Goal: Task Accomplishment & Management: Use online tool/utility

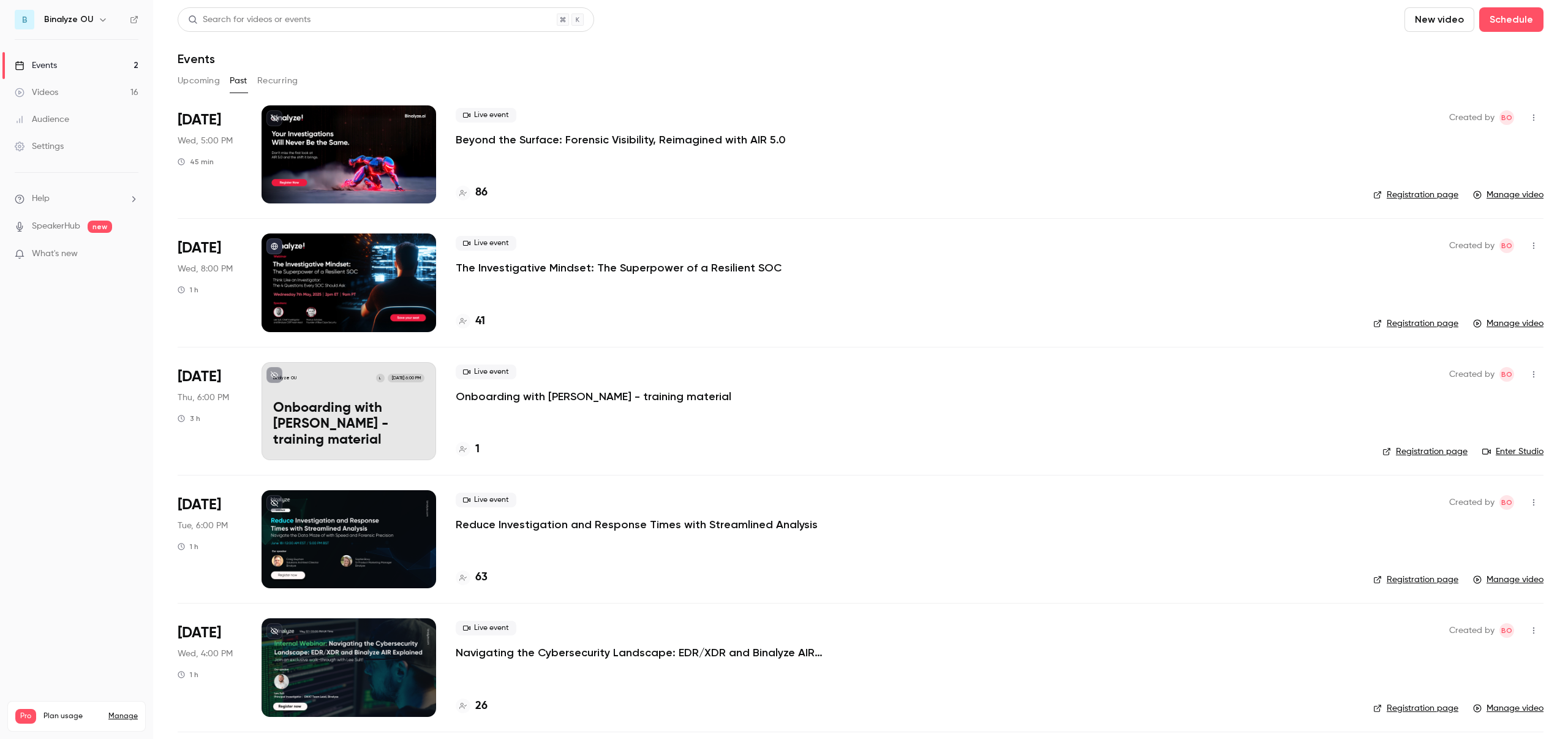
click at [199, 80] on button "Upcoming" at bounding box center [199, 80] width 43 height 19
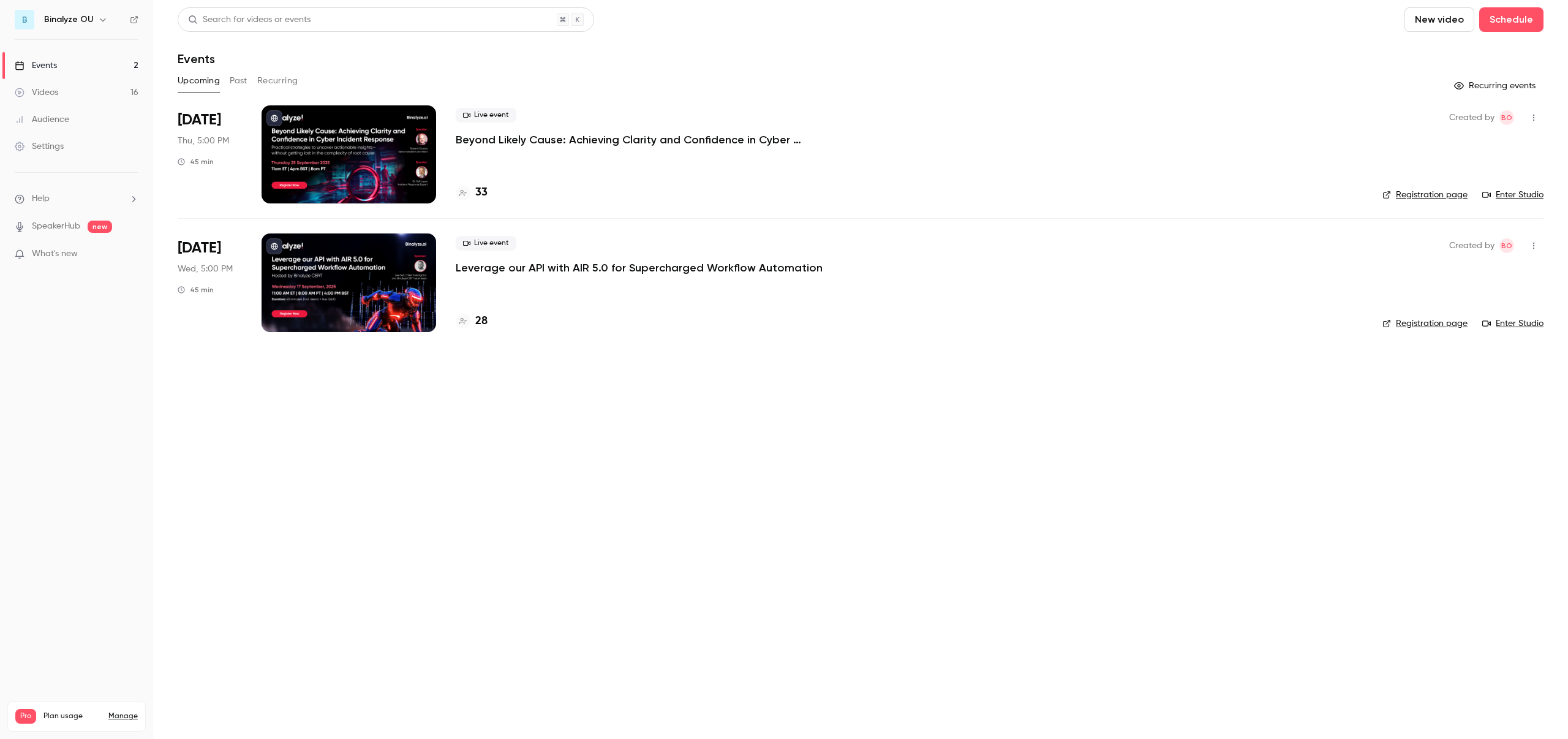
click at [238, 82] on button "Past" at bounding box center [238, 80] width 18 height 19
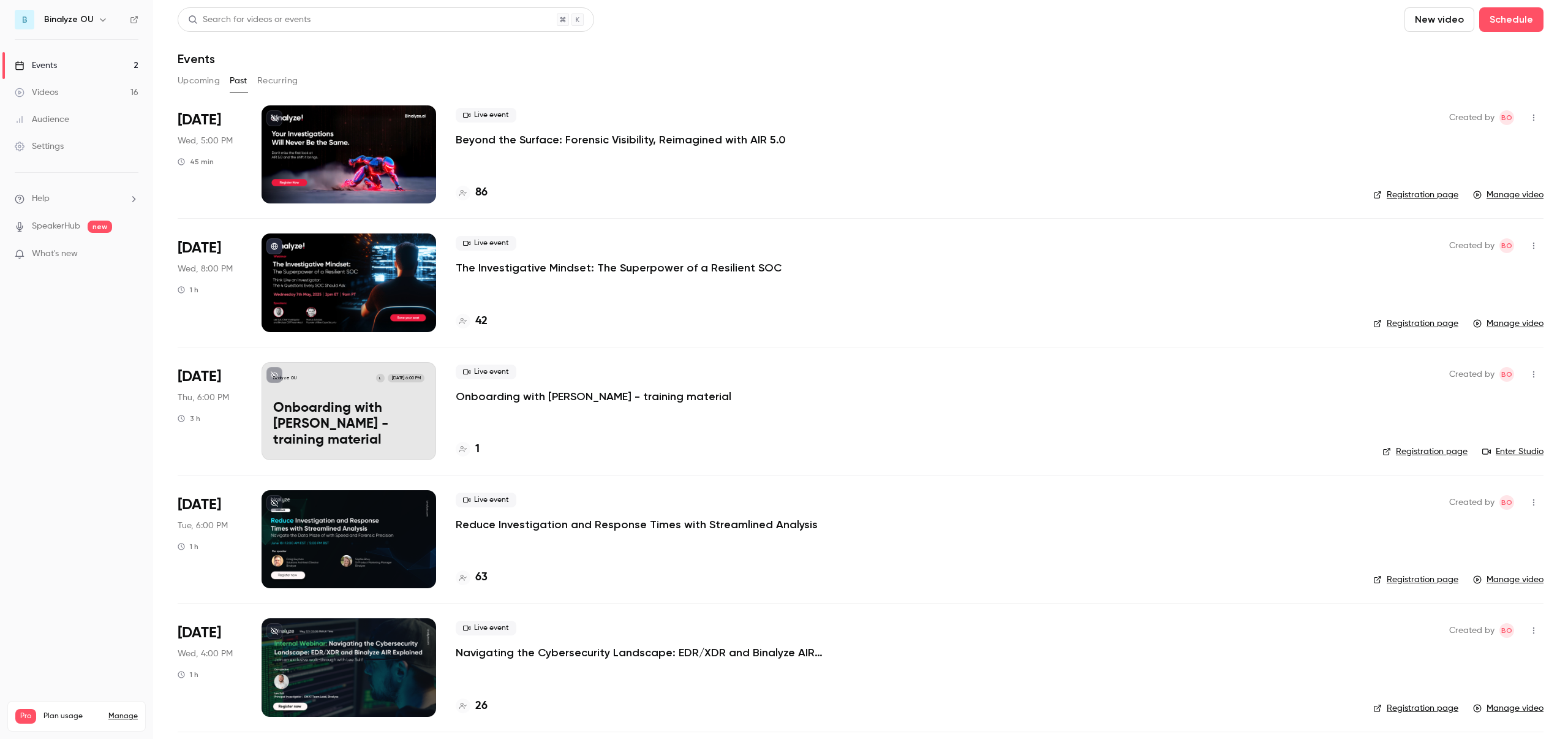
click at [360, 155] on div at bounding box center [348, 154] width 175 height 98
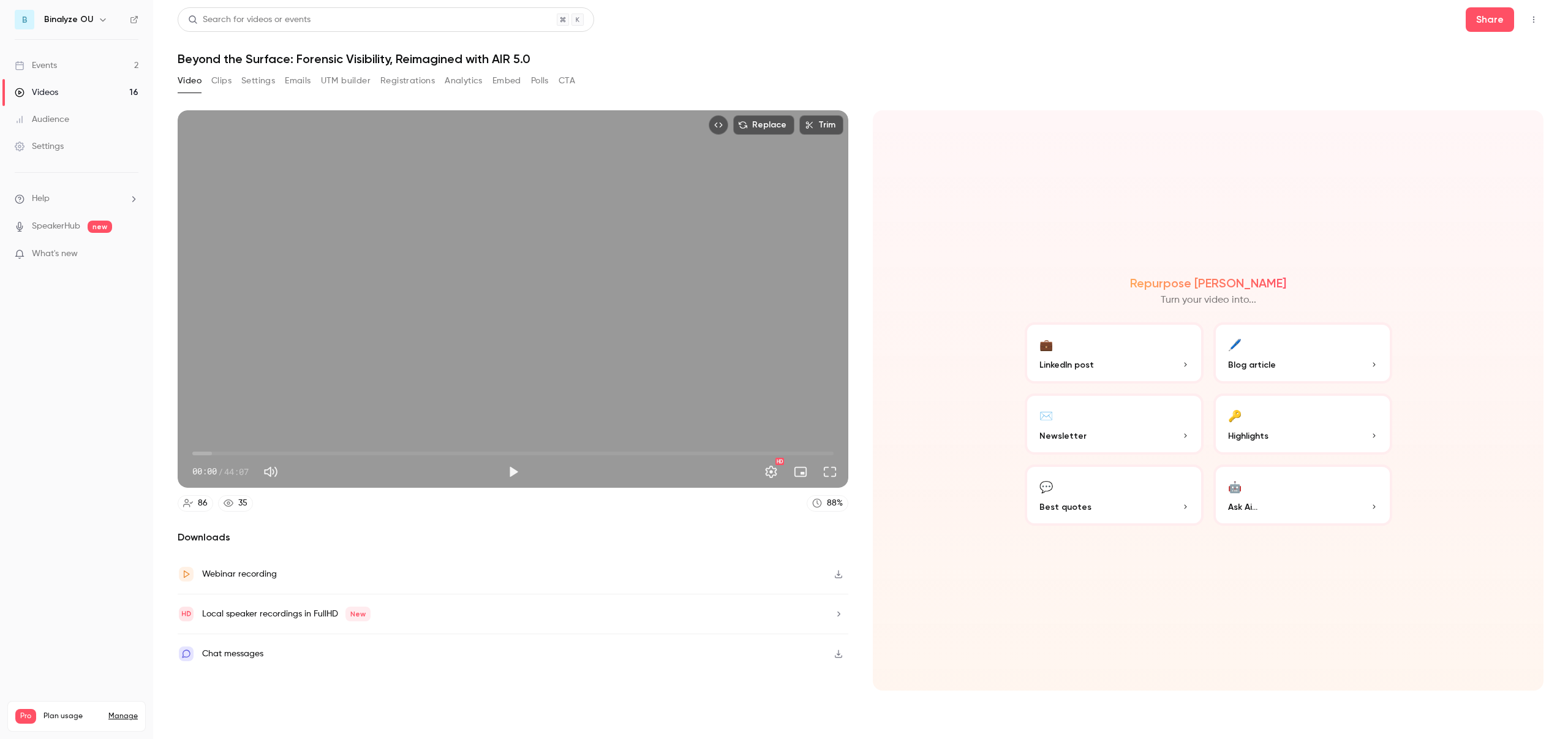
click at [229, 80] on button "Clips" at bounding box center [221, 80] width 20 height 19
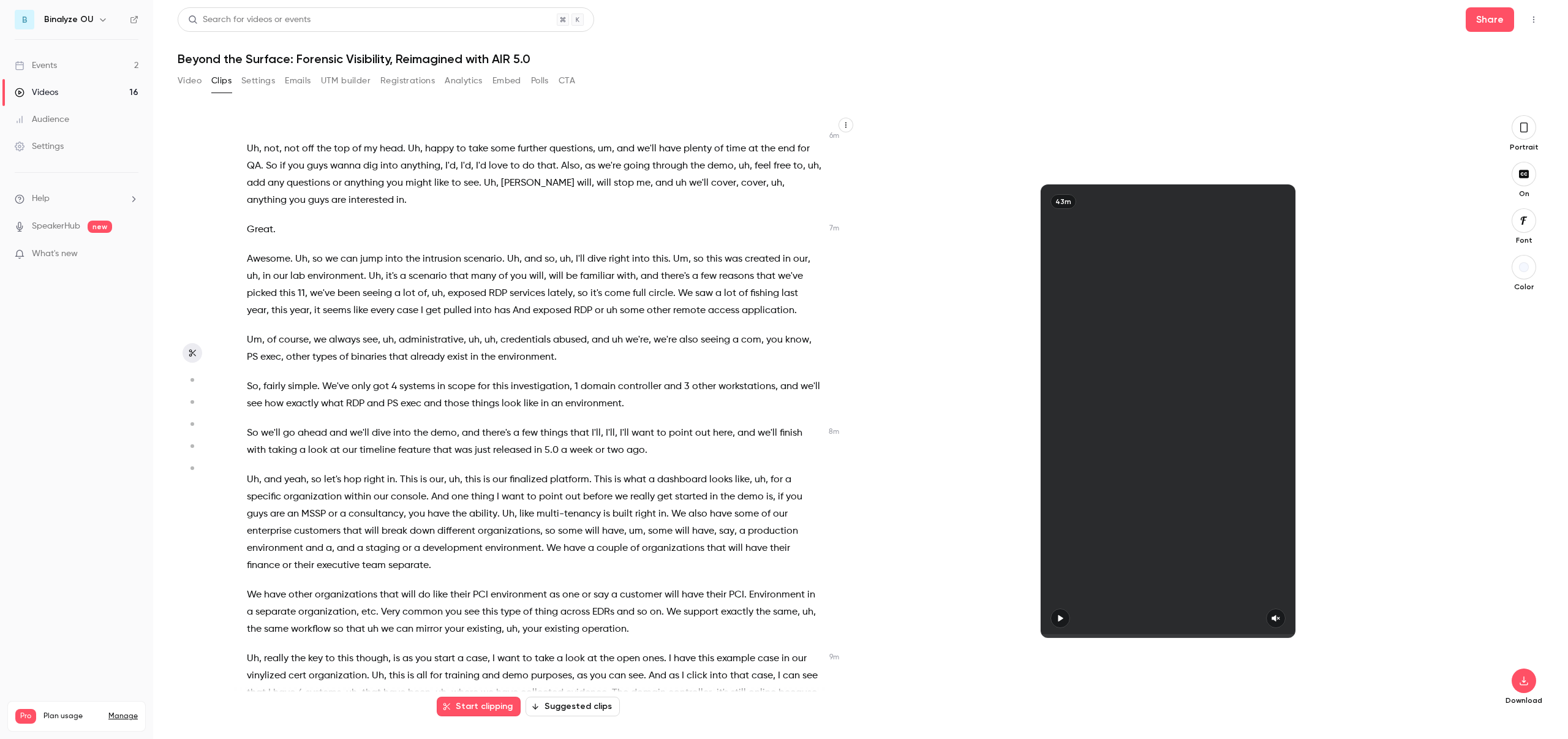
scroll to position [1149, 0]
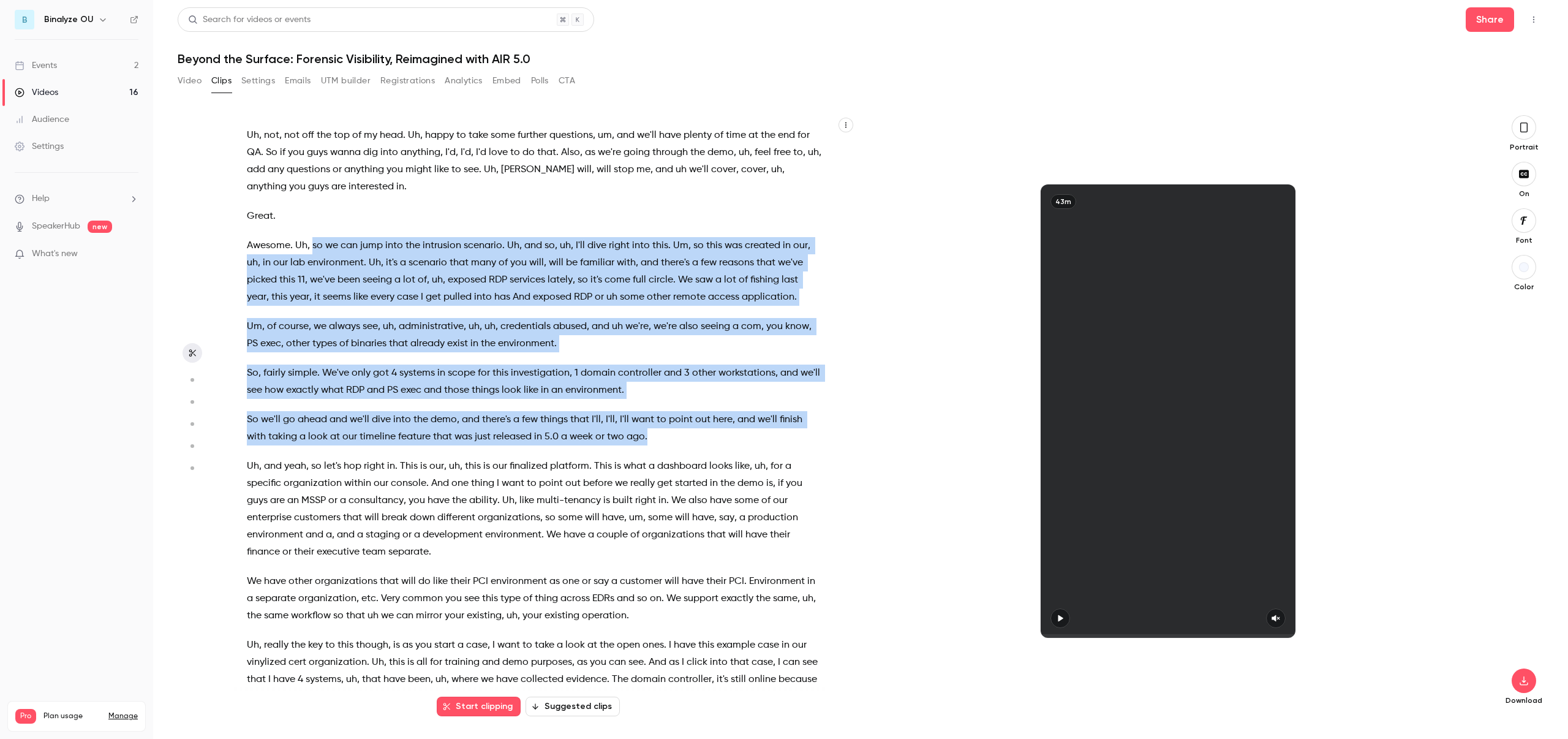
drag, startPoint x: 312, startPoint y: 245, endPoint x: 674, endPoint y: 440, distance: 411.2
click at [674, 440] on div "Hello everyone and welcome . Thank you for joining us [DATE] for the webinar , …" at bounding box center [540, 418] width 618 height 580
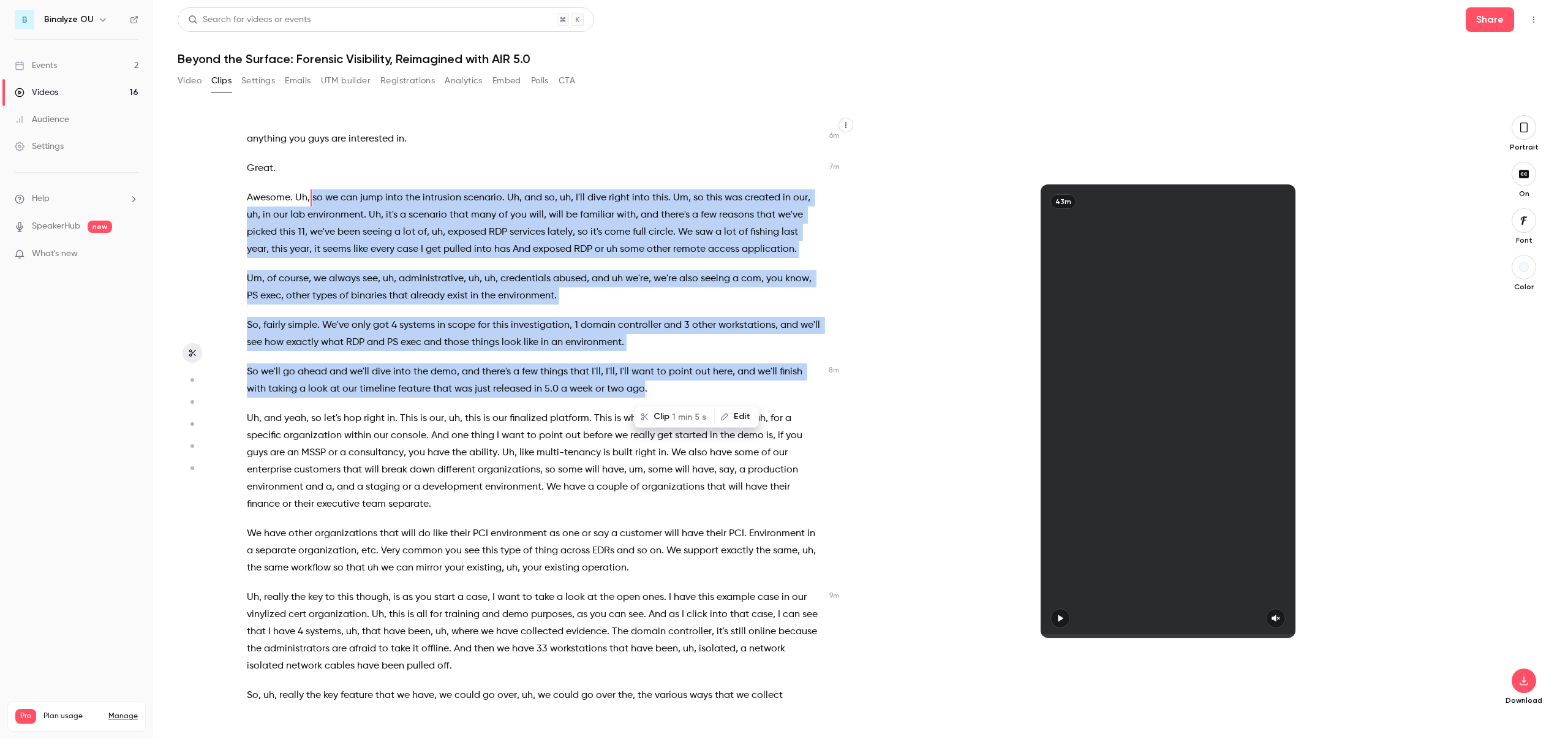
scroll to position [1197, 0]
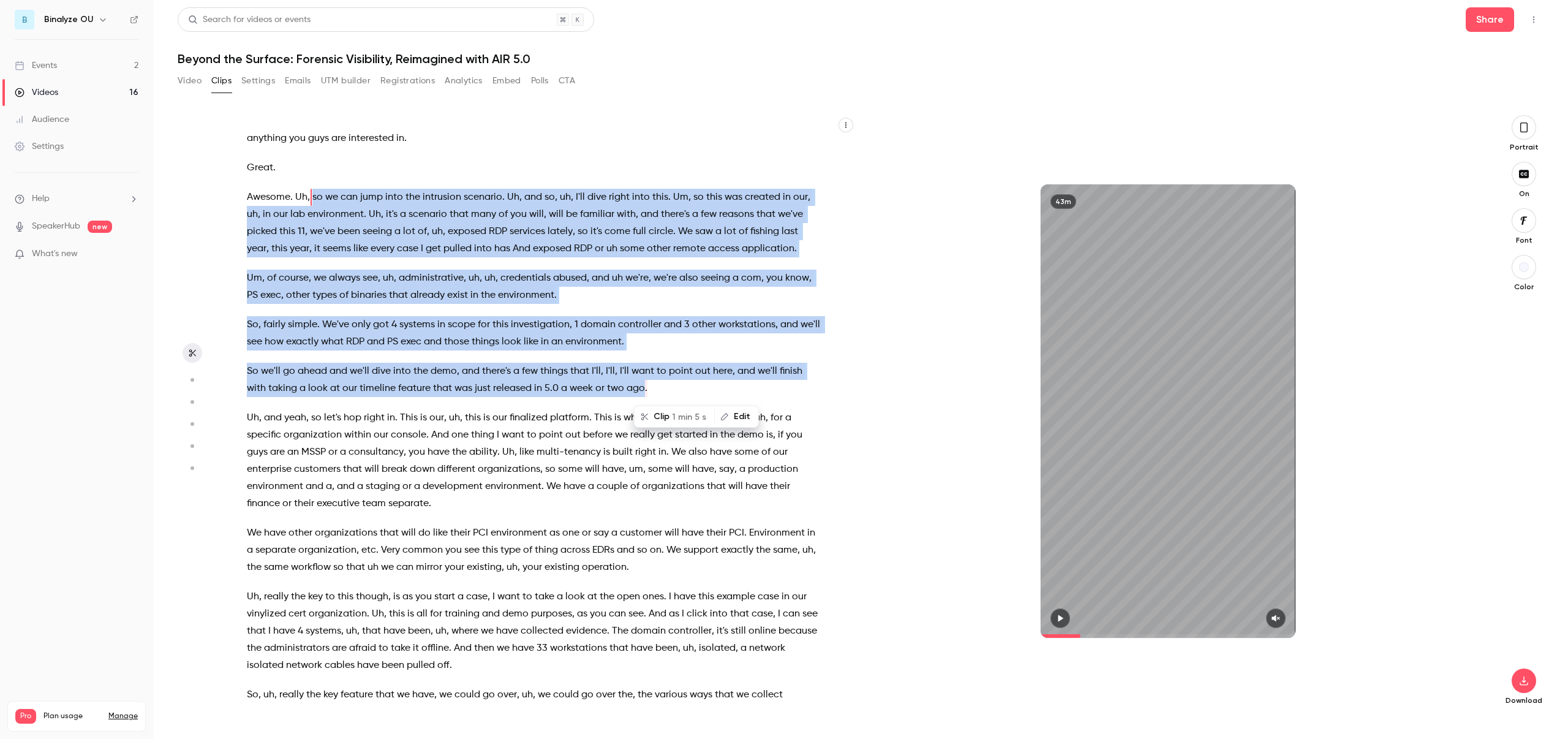
click at [685, 392] on p "So we'll go ahead and we'll dive into the demo , and there's a few things that …" at bounding box center [534, 379] width 575 height 34
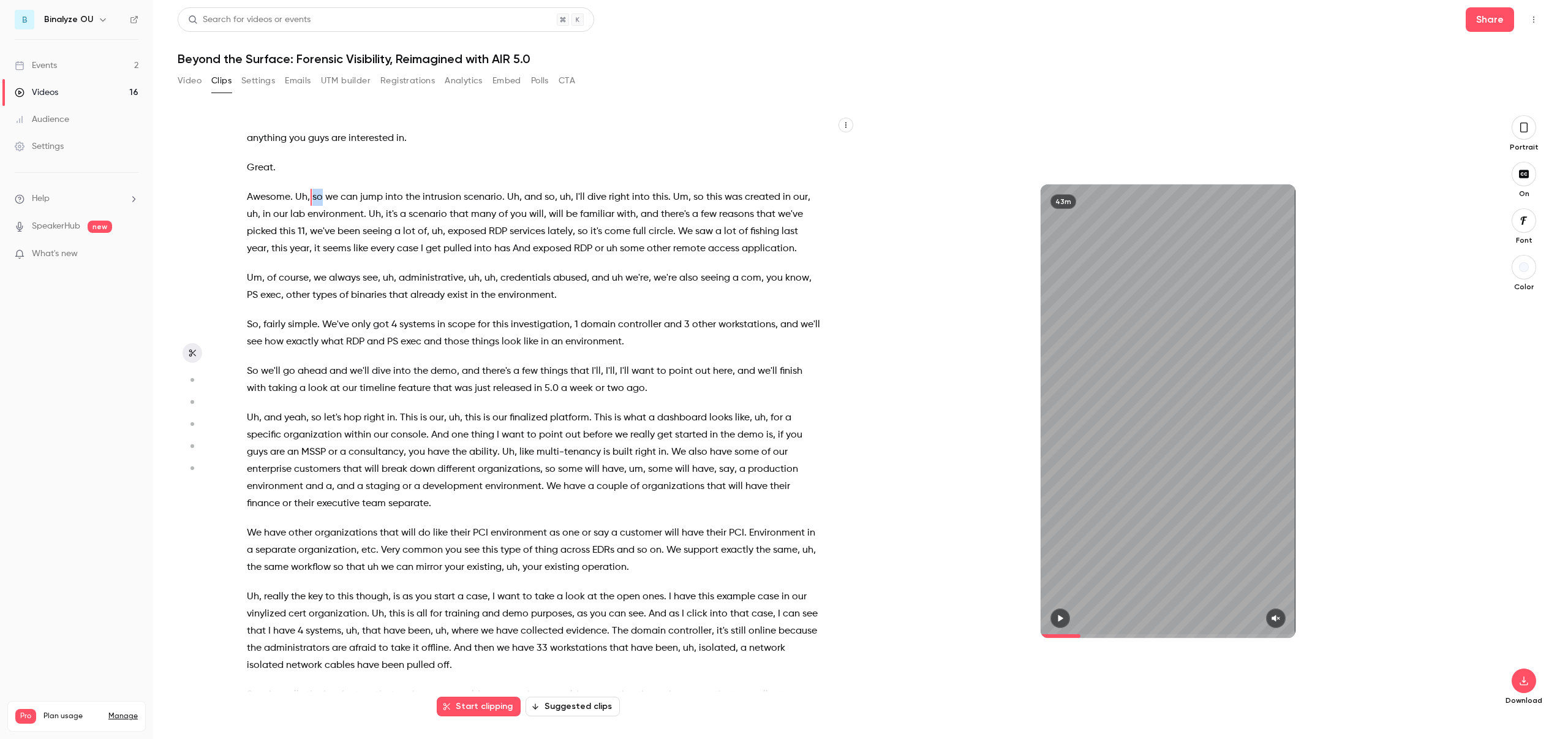
click at [321, 197] on span "so" at bounding box center [317, 197] width 10 height 18
click at [312, 196] on span "so" at bounding box center [317, 197] width 10 height 18
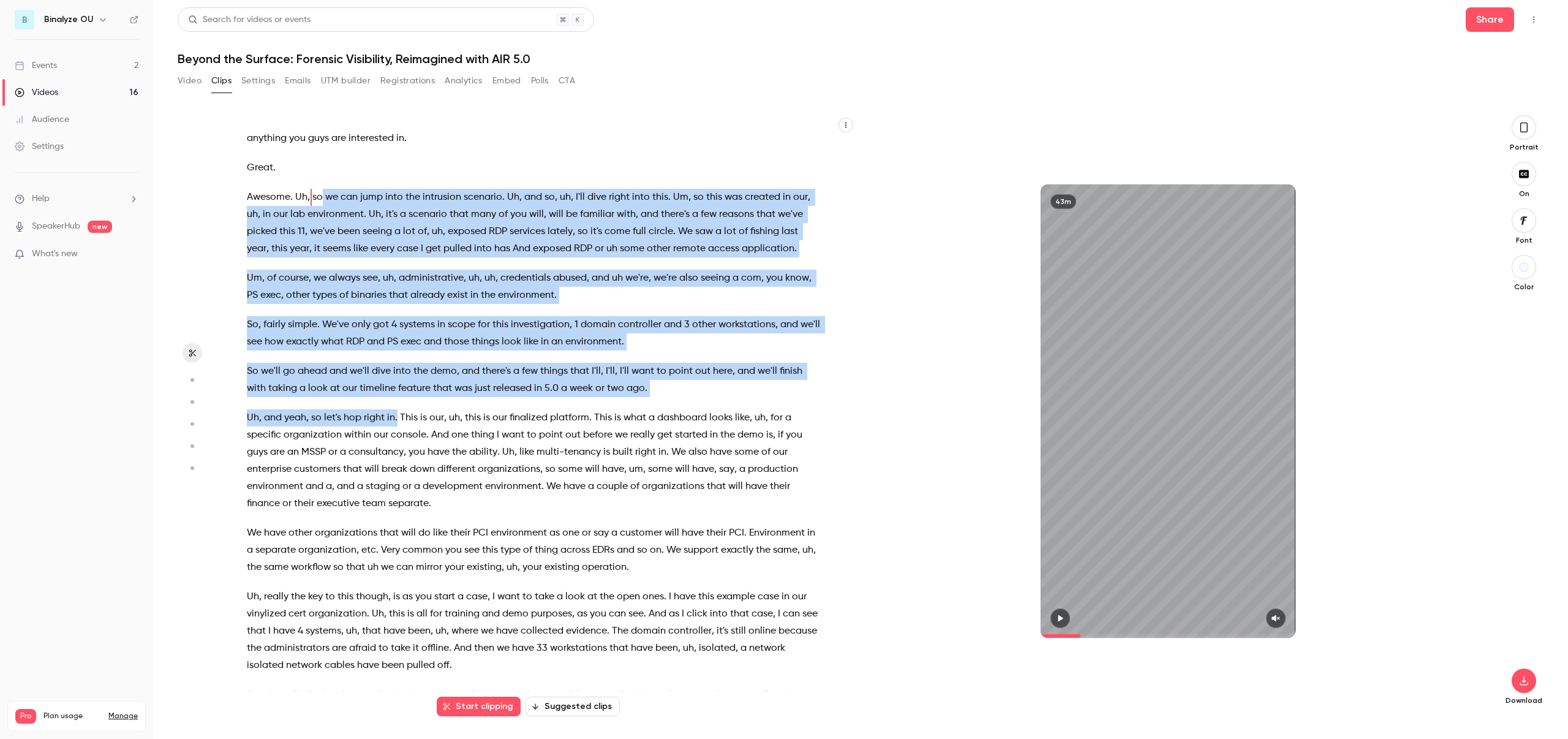
drag, startPoint x: 311, startPoint y: 196, endPoint x: 397, endPoint y: 418, distance: 238.1
click at [397, 418] on div "Hello everyone and welcome . Thank you for joining us [DATE] for the webinar , …" at bounding box center [540, 418] width 618 height 580
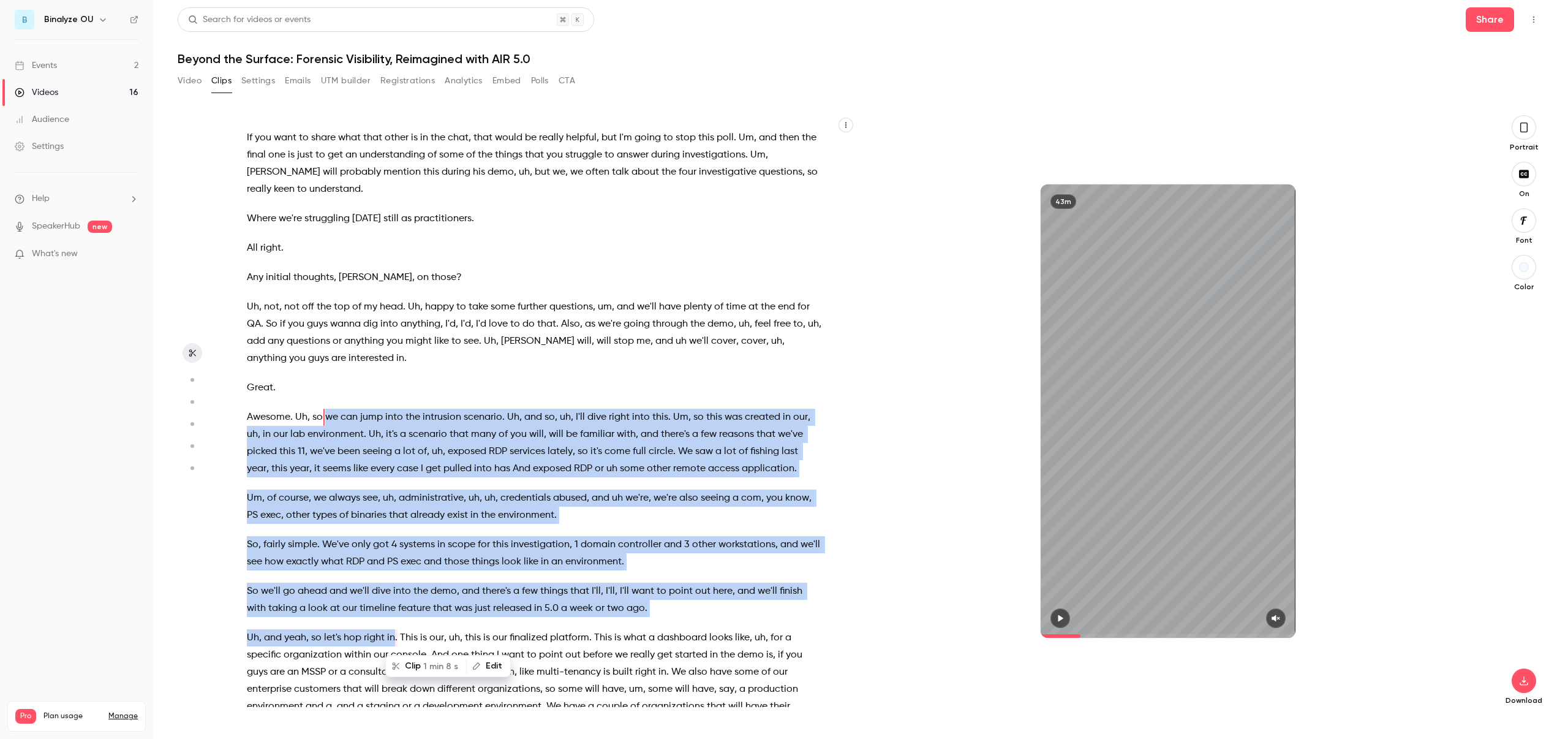
click at [482, 667] on button "Edit" at bounding box center [488, 666] width 43 height 19
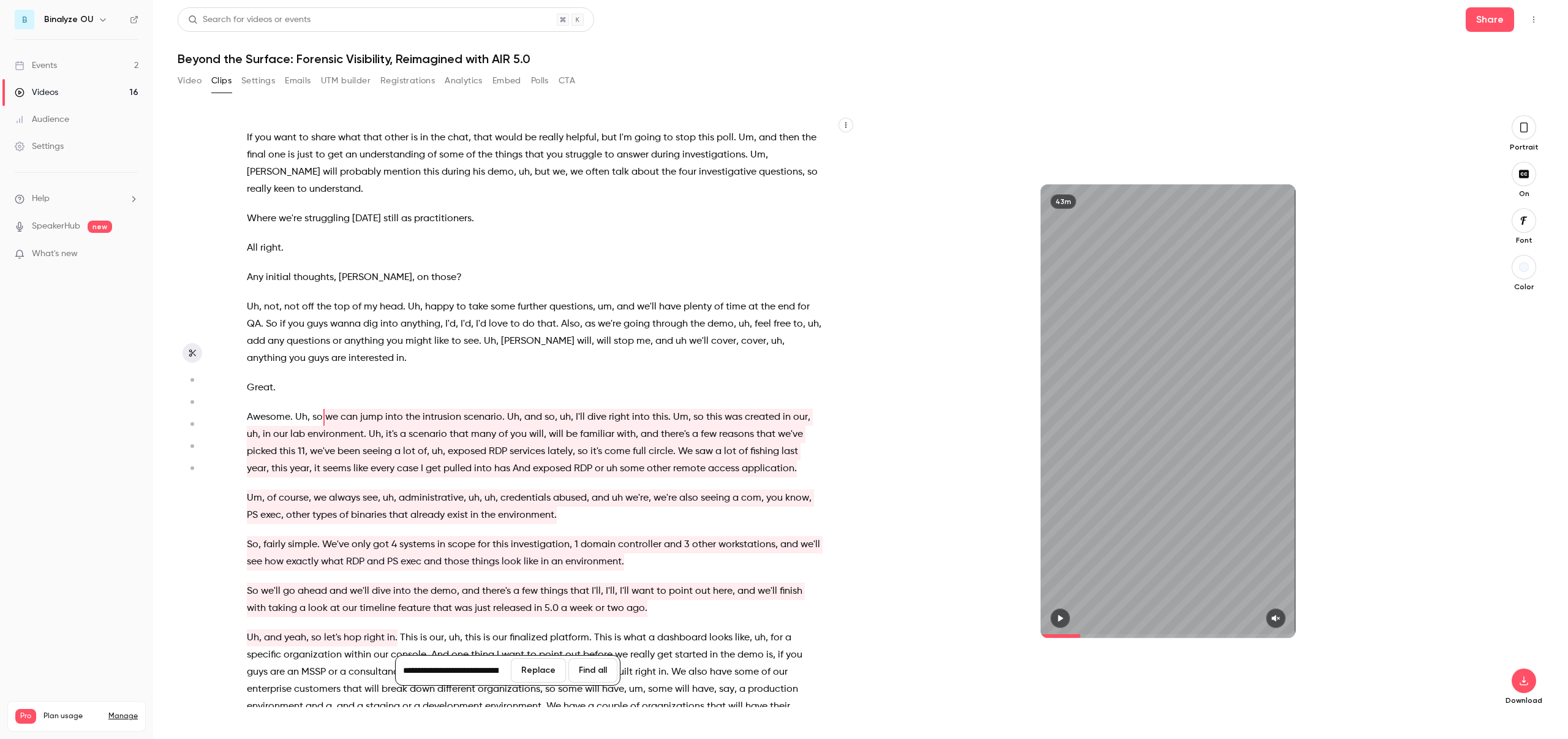
click at [314, 414] on span "so" at bounding box center [317, 417] width 10 height 18
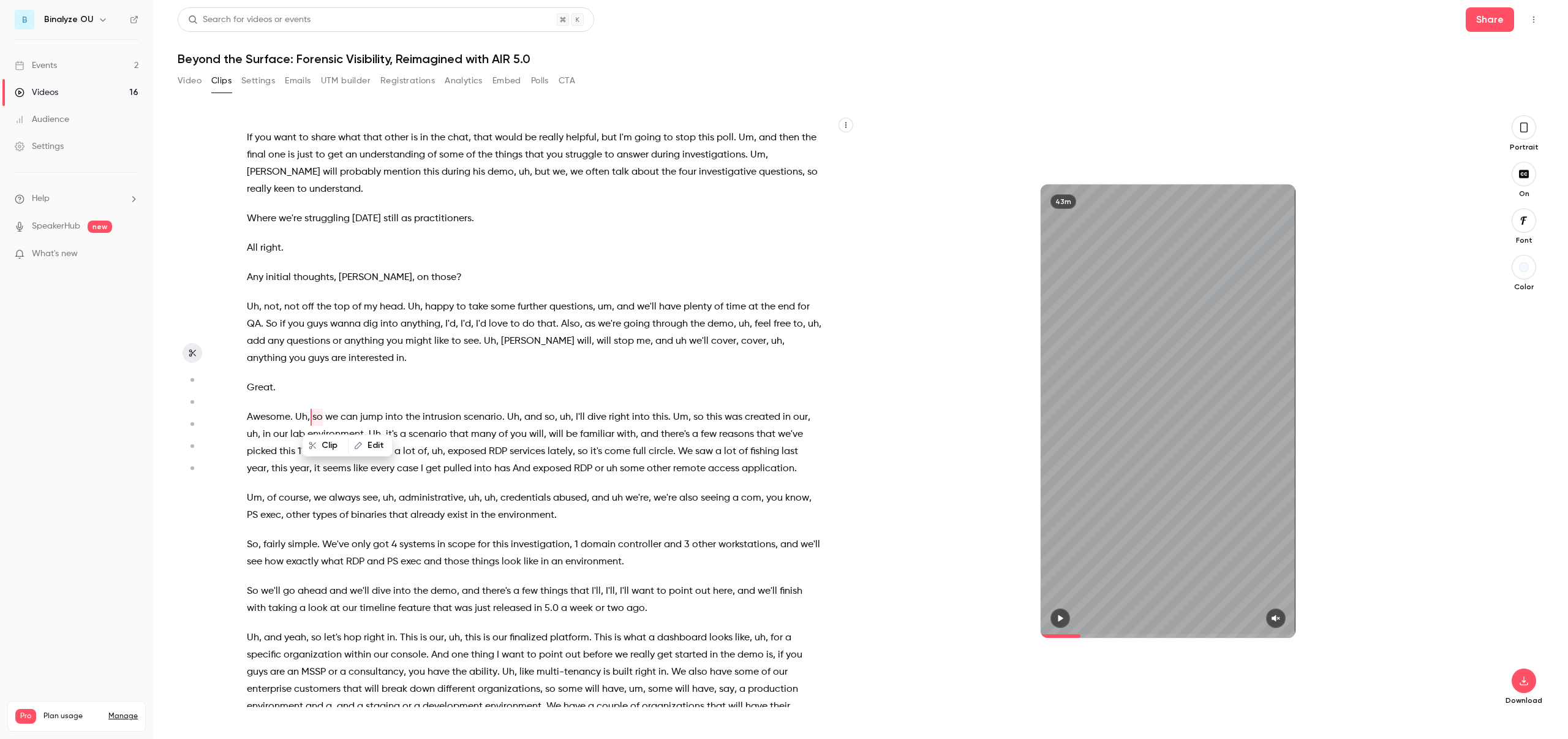
click at [413, 423] on span "the" at bounding box center [413, 417] width 15 height 18
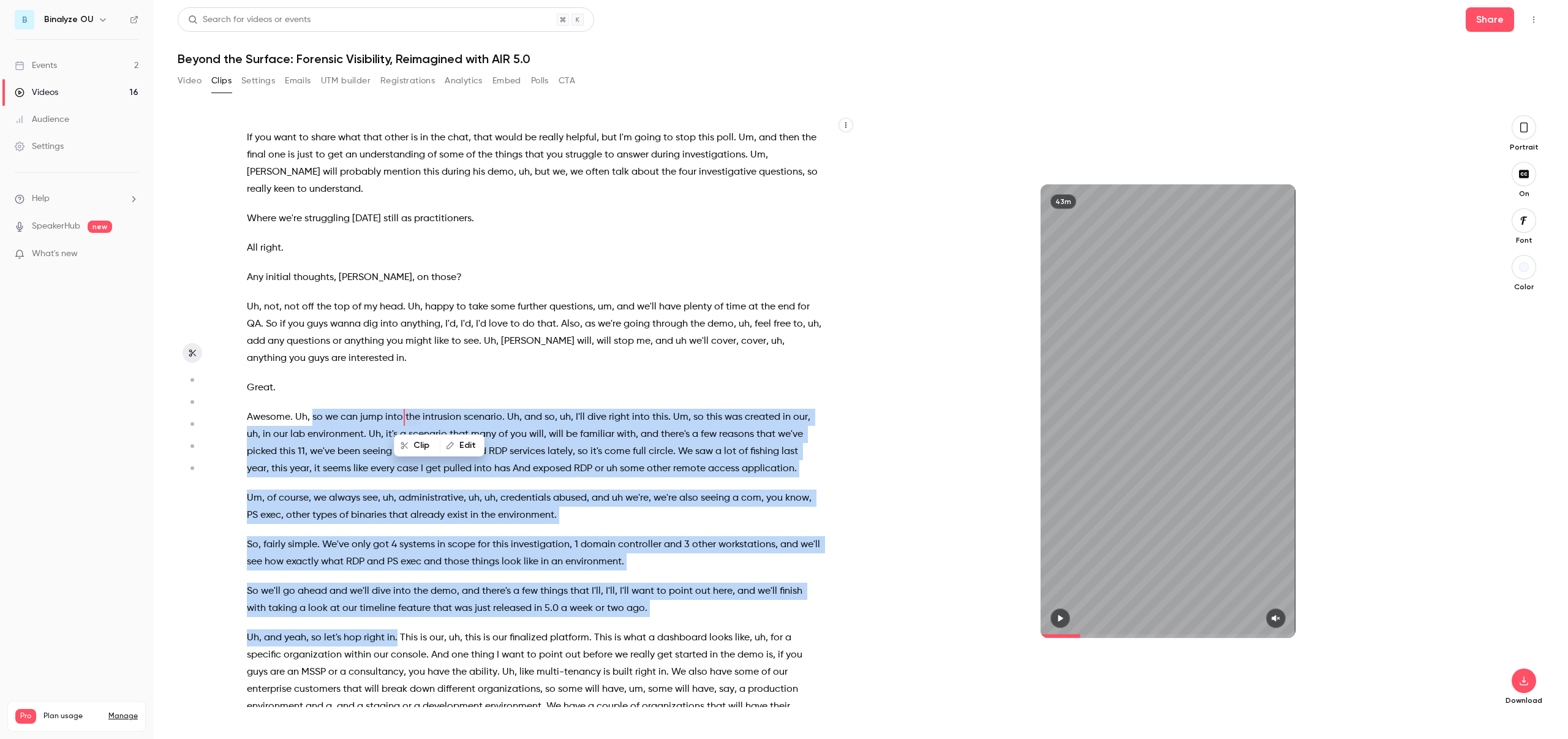
drag, startPoint x: 311, startPoint y: 415, endPoint x: 397, endPoint y: 638, distance: 239.0
click at [397, 638] on div "Hello everyone and welcome . Thank you for joining us [DATE] for the webinar , …" at bounding box center [540, 418] width 618 height 580
click at [415, 669] on button "Clip 1 min 9 s" at bounding box center [426, 666] width 79 height 19
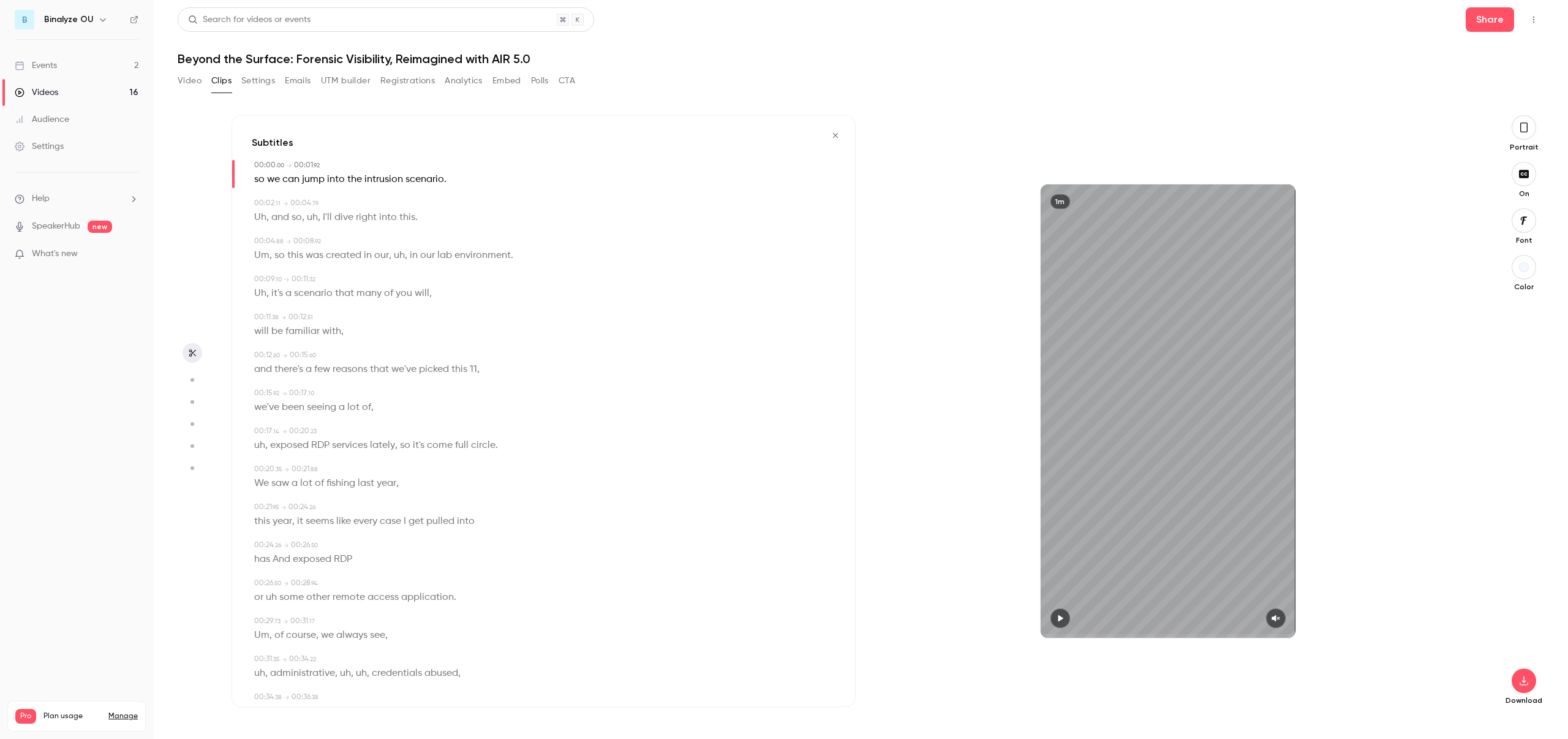
click at [279, 558] on span "And" at bounding box center [281, 559] width 18 height 18
type input "****"
click at [286, 585] on button "Edit" at bounding box center [277, 581] width 43 height 19
type input "***"
click at [372, 587] on button "Replace" at bounding box center [376, 585] width 55 height 24
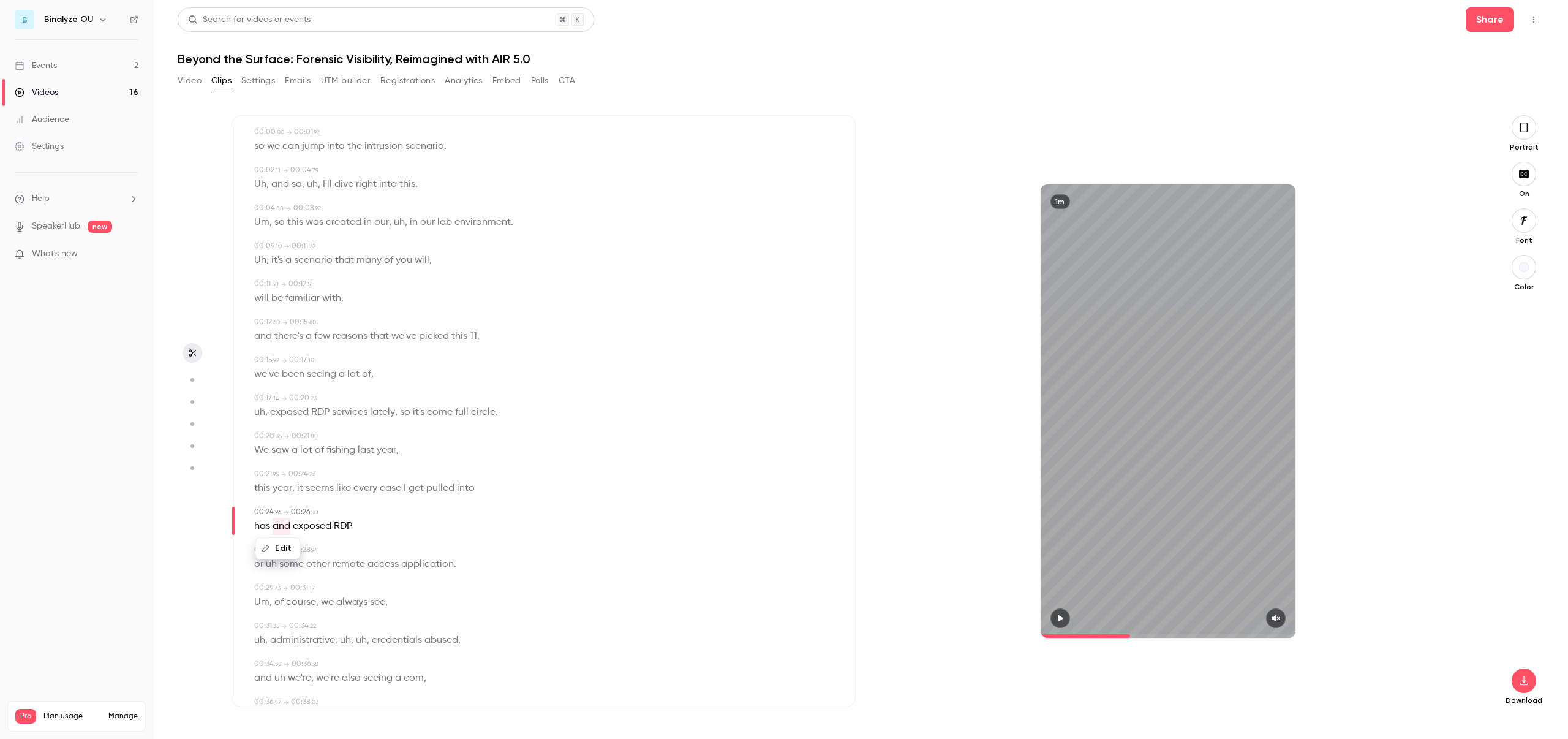
scroll to position [32, 0]
click at [275, 566] on div "Edit" at bounding box center [283, 549] width 35 height 39
click at [266, 551] on button "Edit" at bounding box center [258, 549] width 43 height 19
click at [285, 583] on div "00:00 . 00 → 00:01 . 92 so we can jump into the intrusion scenario . 00:02 . 11…" at bounding box center [544, 660] width 584 height 1064
click at [272, 567] on span "uh" at bounding box center [271, 565] width 11 height 18
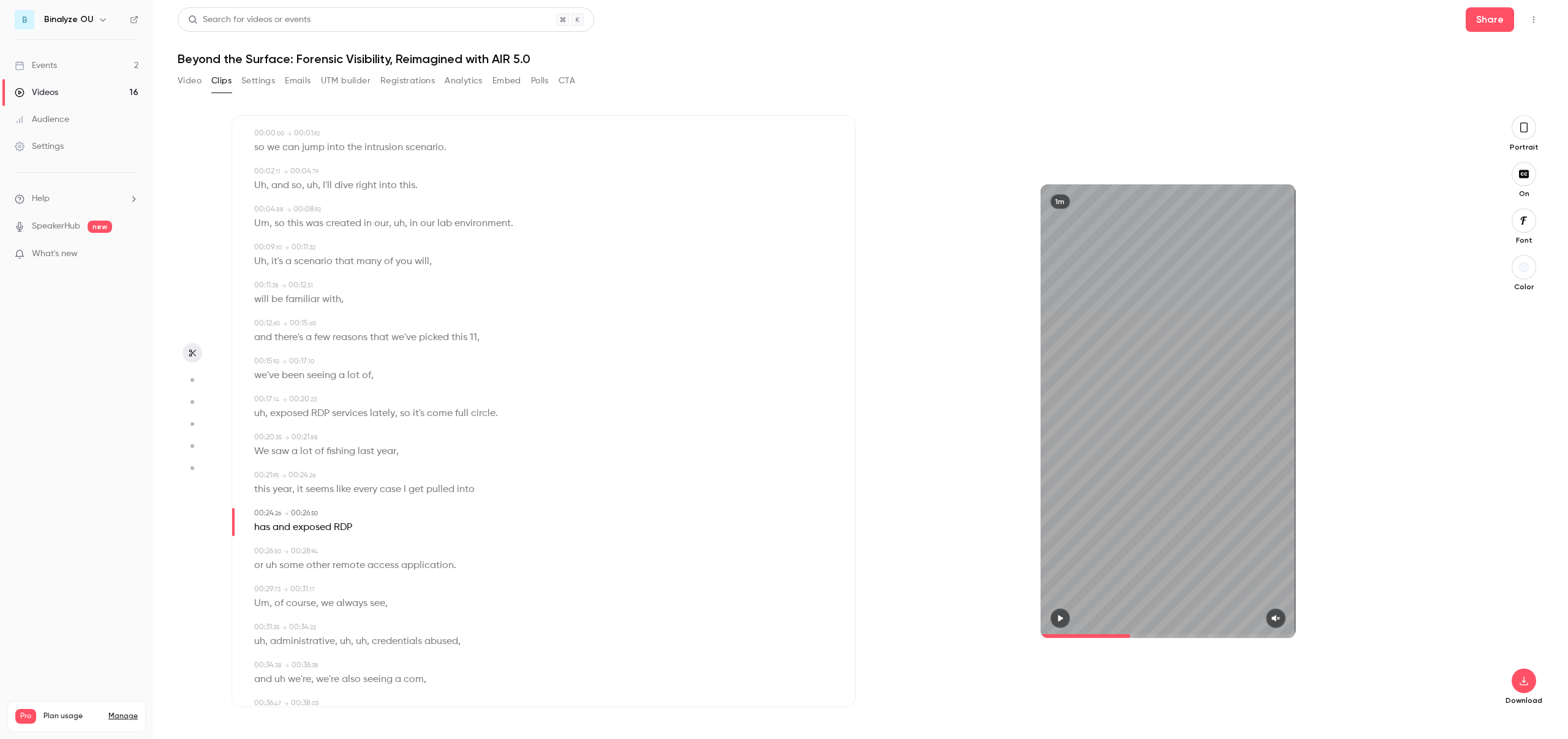
type input "****"
click at [274, 585] on button "Edit" at bounding box center [267, 587] width 43 height 19
click at [225, 589] on section "Subtitles 00:00 . 00 → 00:01 . 92 so we can jump into the intrusion scenario . …" at bounding box center [861, 427] width 1366 height 624
click at [273, 565] on span "uh" at bounding box center [271, 565] width 11 height 18
click at [273, 588] on button "Edit" at bounding box center [267, 587] width 43 height 19
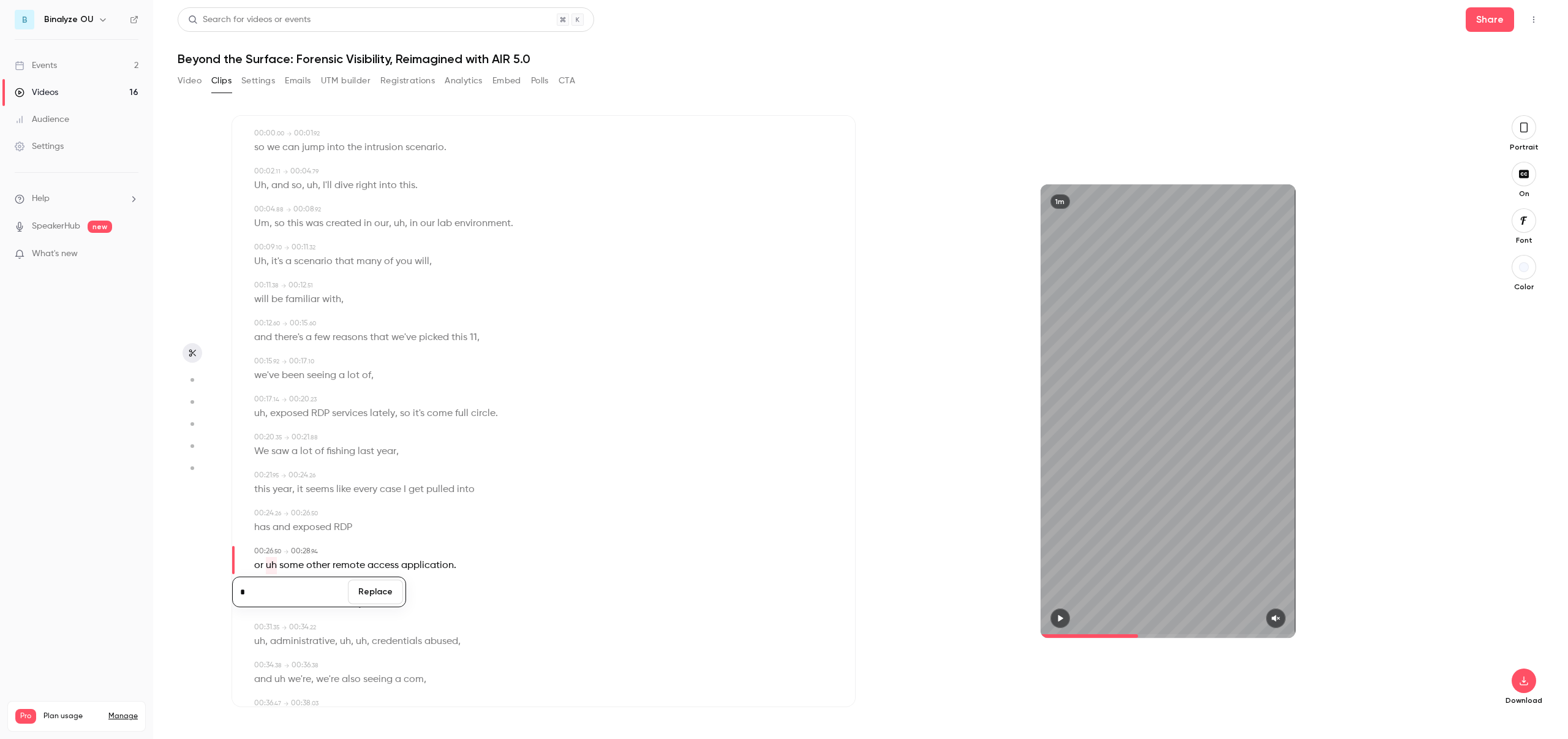
type input "*"
click at [369, 596] on button "Replace" at bounding box center [376, 591] width 55 height 24
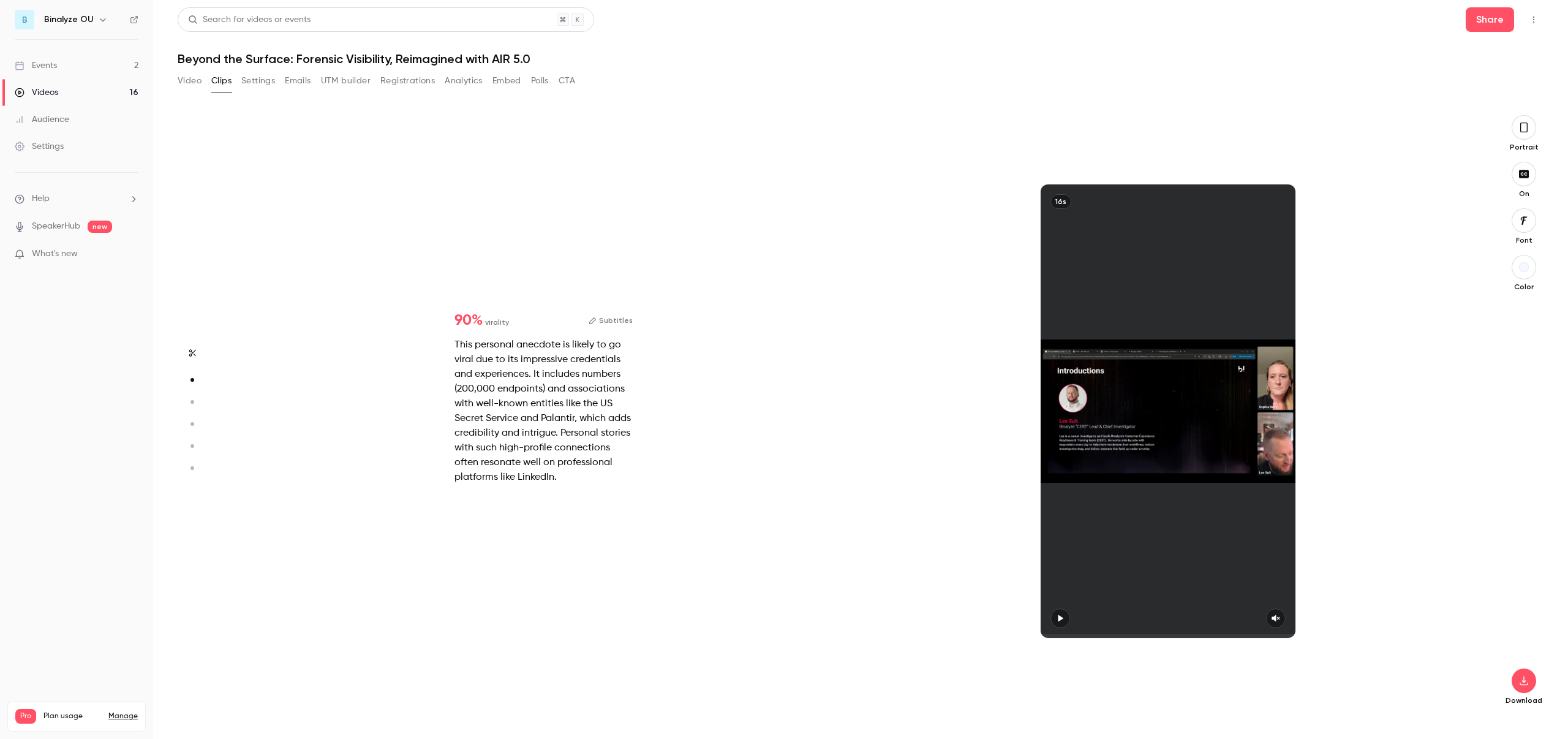
scroll to position [602, 0]
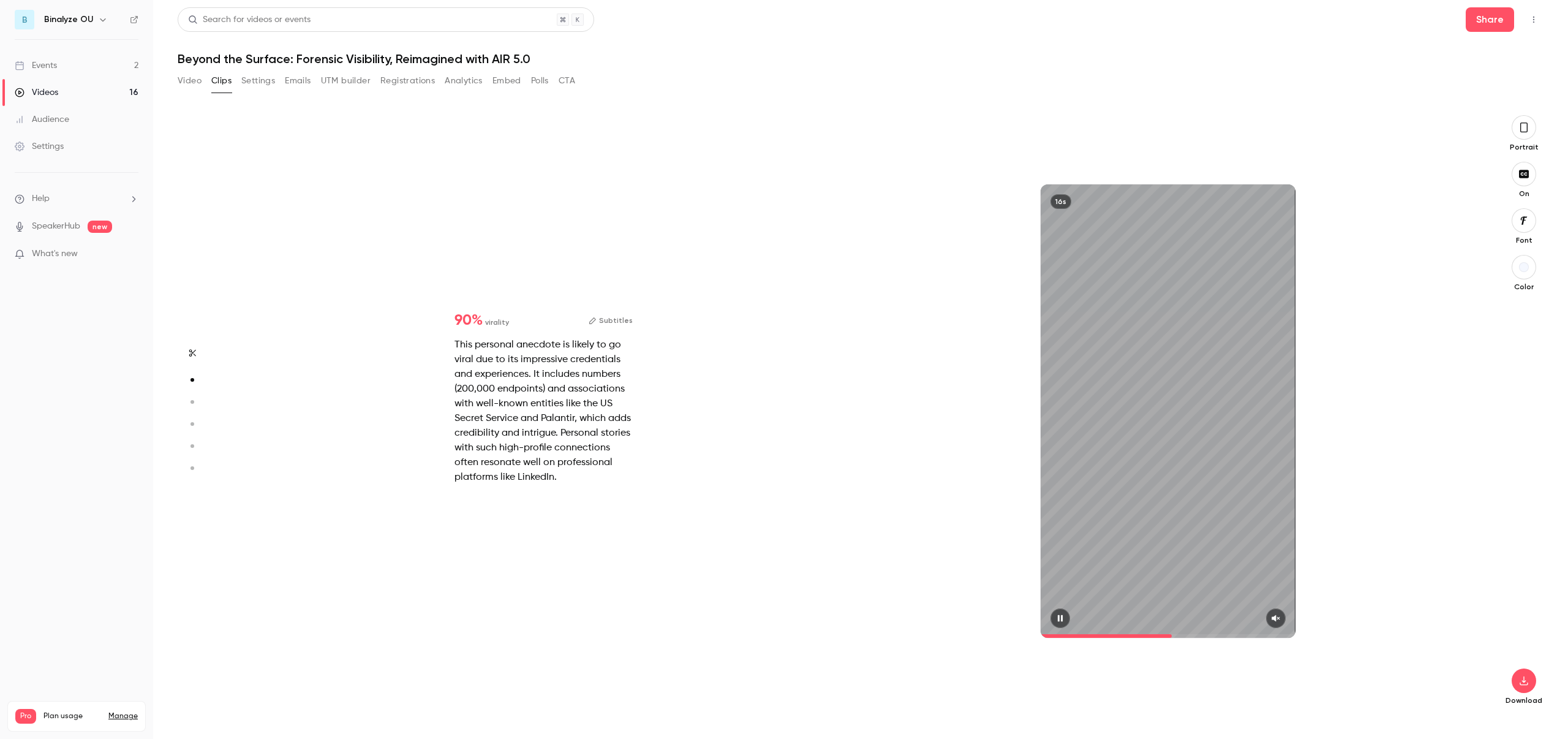
click at [1274, 620] on icon "button" at bounding box center [1276, 619] width 8 height 7
click at [1057, 619] on icon "button" at bounding box center [1060, 618] width 10 height 8
type input "***"
click at [195, 79] on button "Video" at bounding box center [190, 80] width 24 height 19
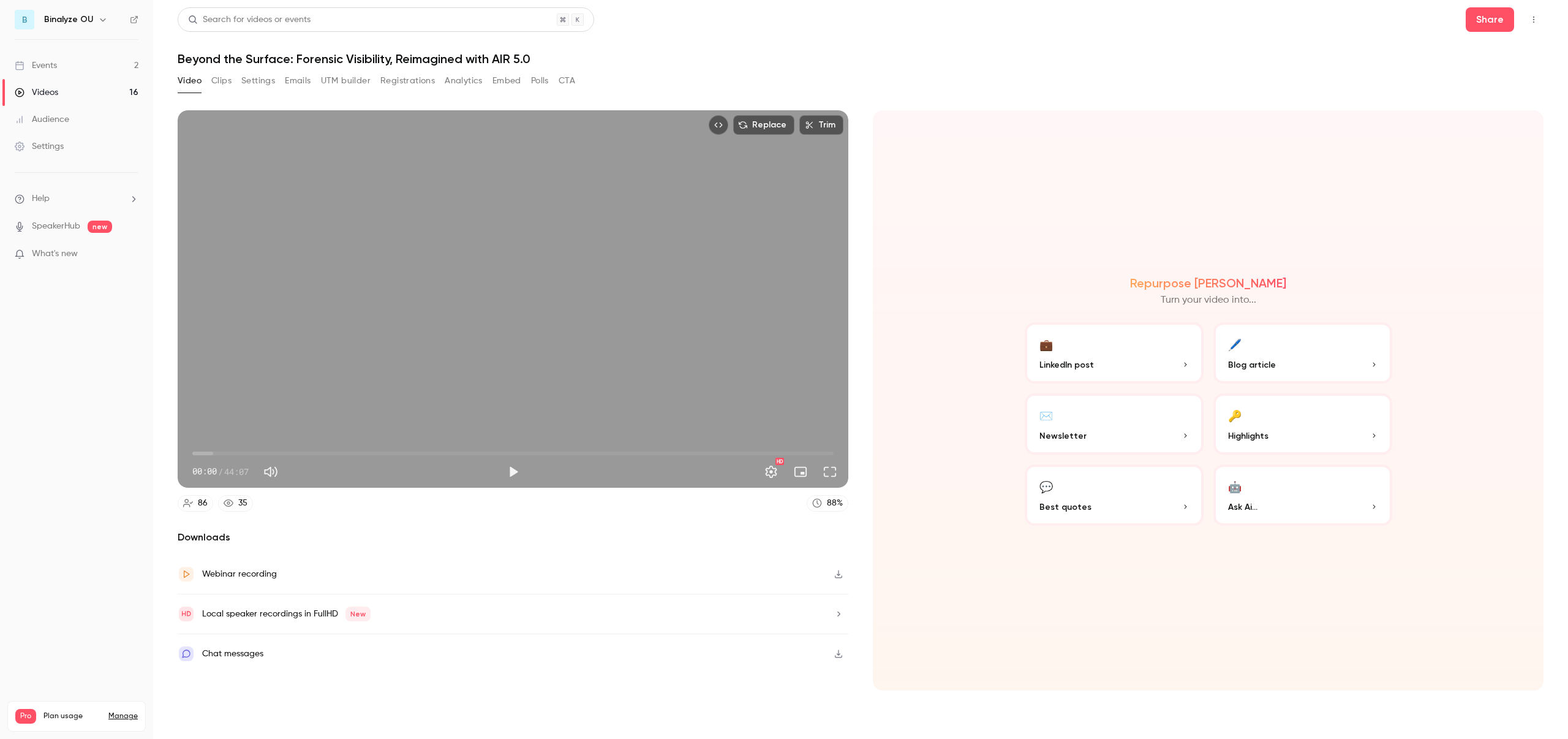
click at [230, 80] on button "Clips" at bounding box center [221, 80] width 20 height 19
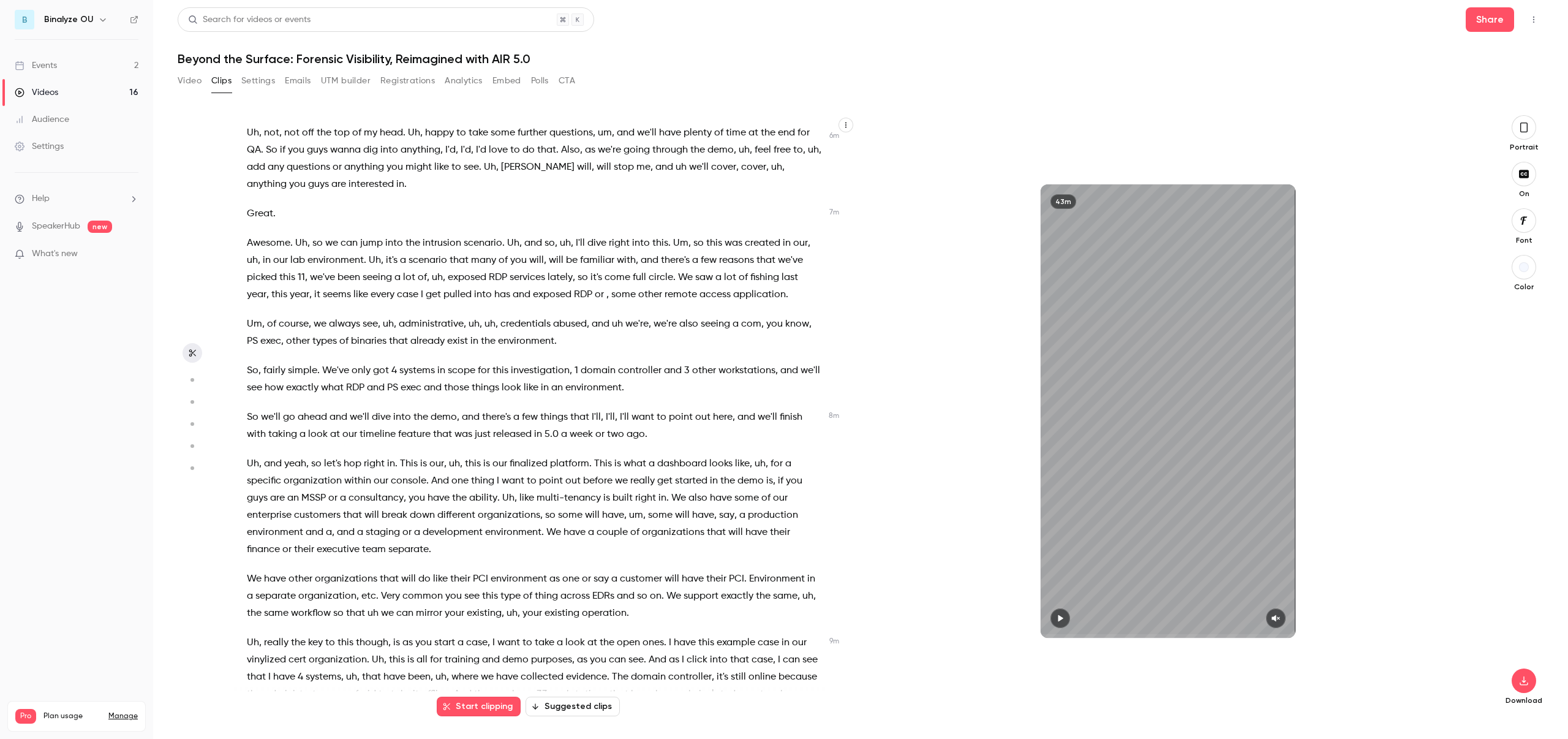
scroll to position [1197, 0]
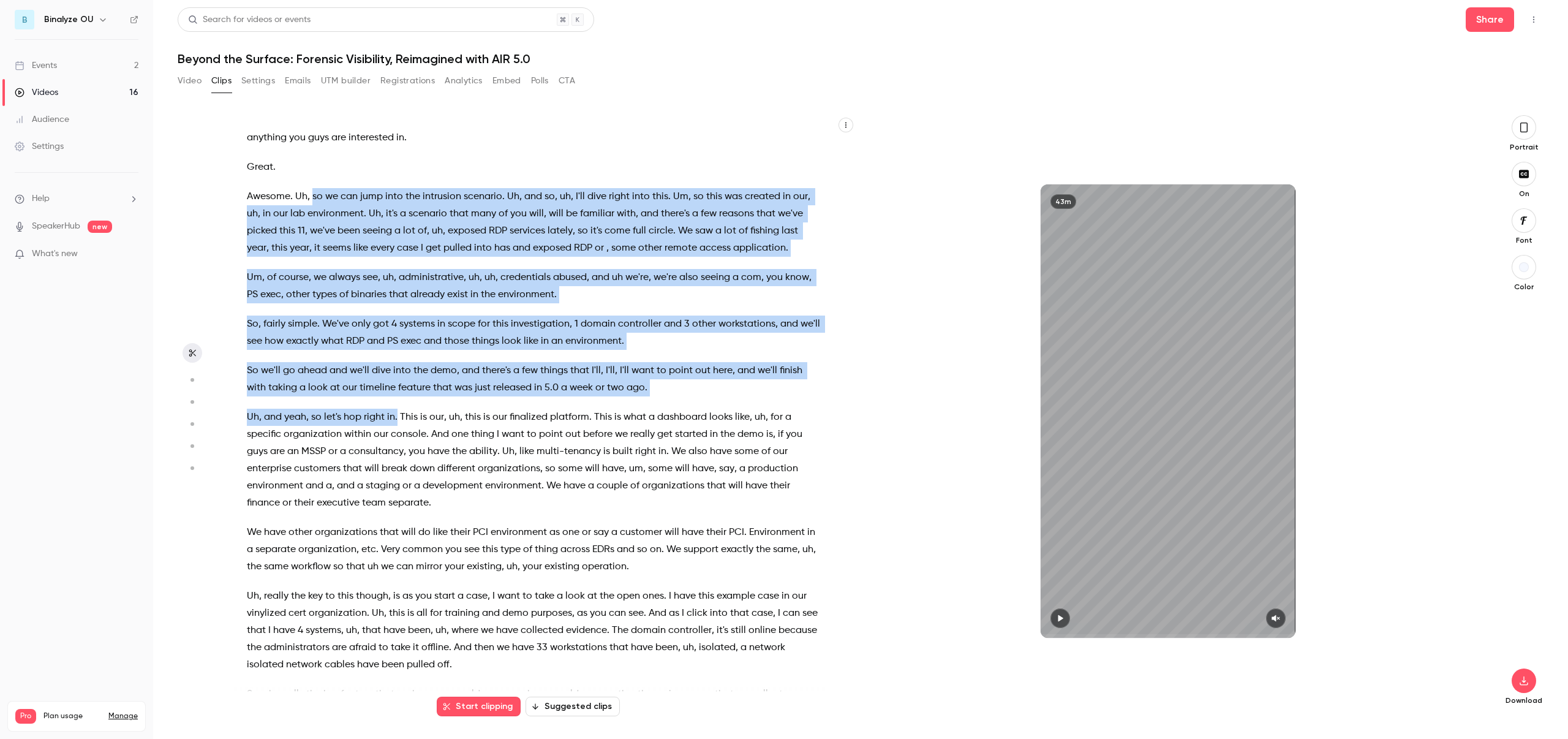
drag, startPoint x: 311, startPoint y: 195, endPoint x: 397, endPoint y: 413, distance: 234.4
click at [397, 413] on div "Hello everyone and welcome . Thank you for joining us [DATE] for the webinar , …" at bounding box center [540, 418] width 618 height 580
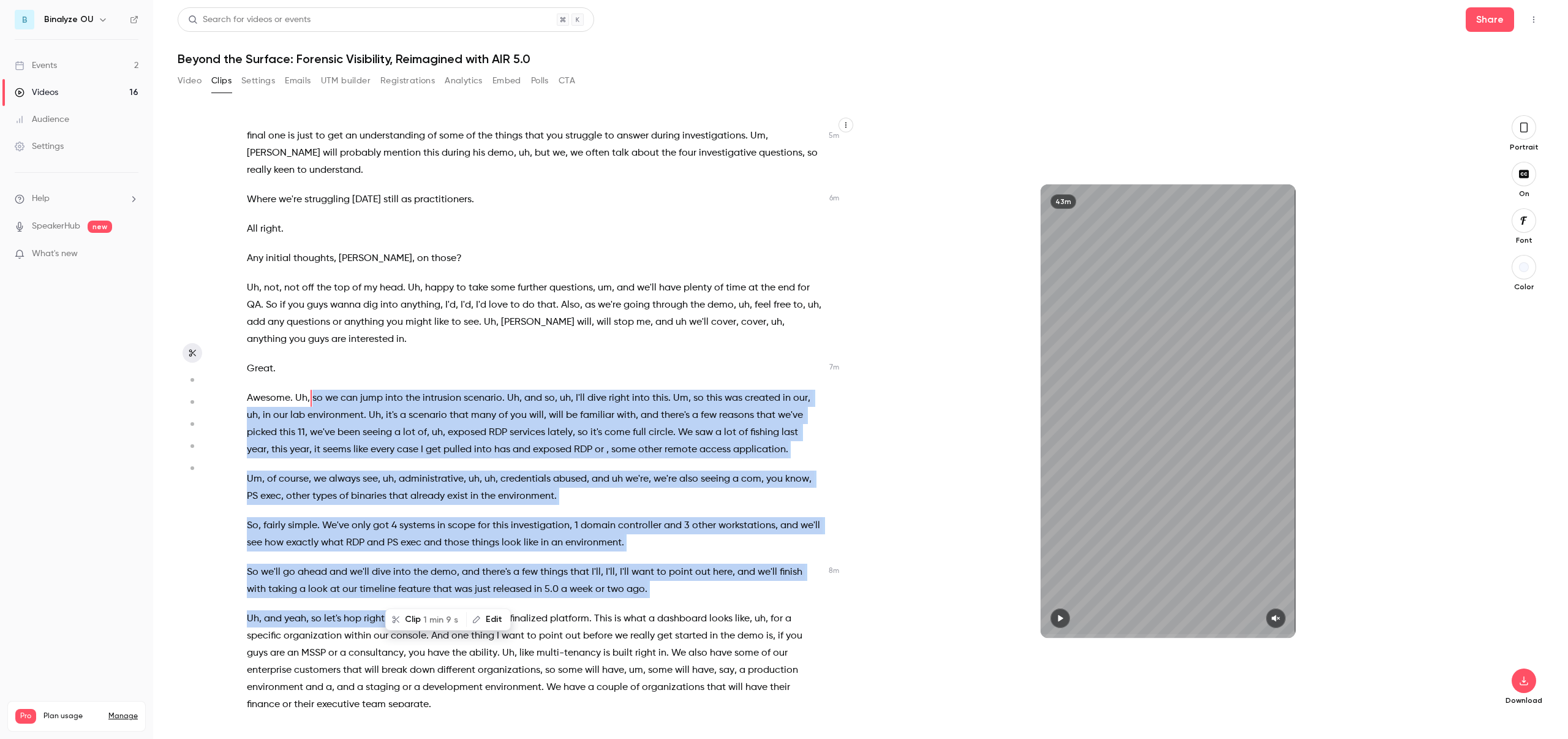
scroll to position [977, 0]
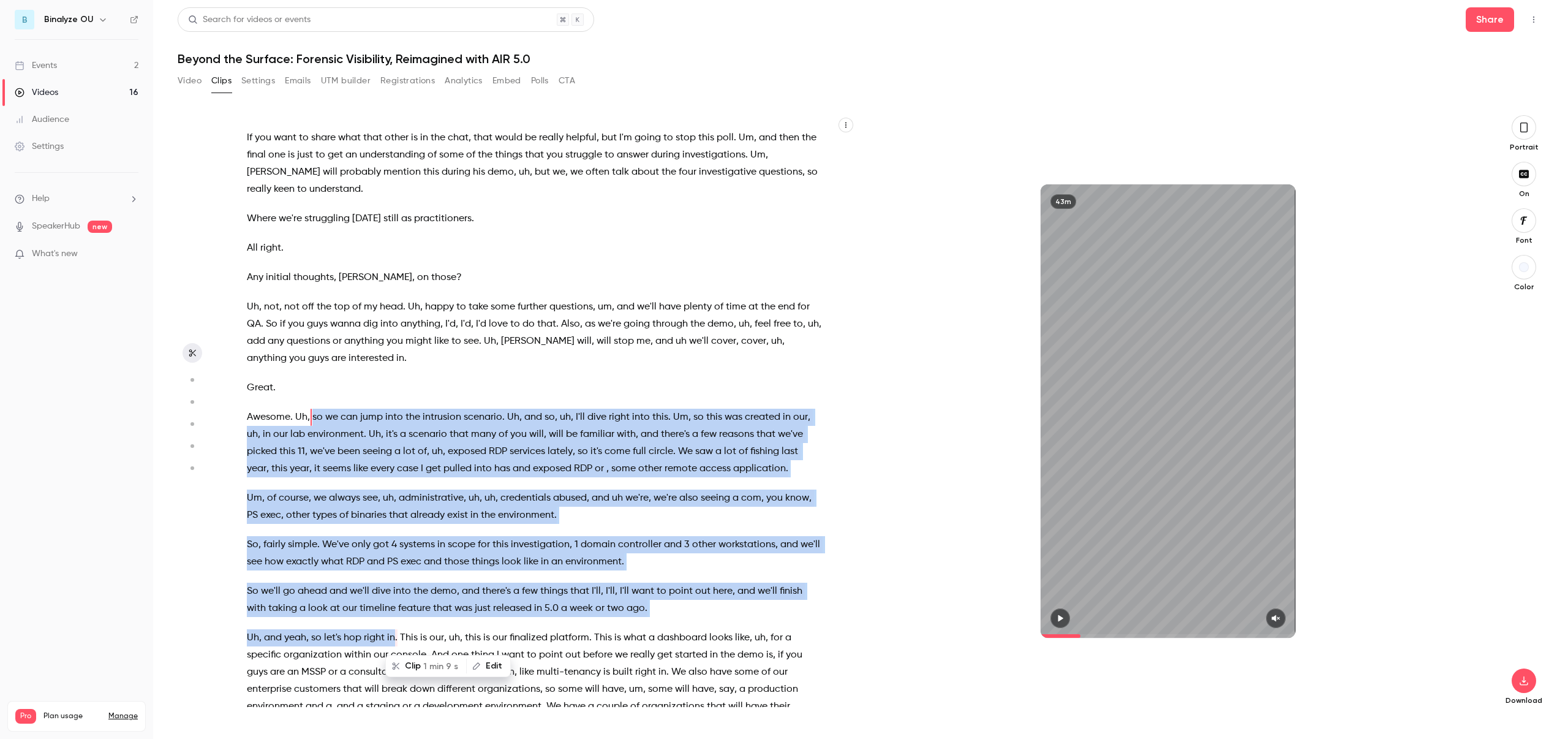
click at [409, 666] on button "Clip 1 min 9 s" at bounding box center [426, 666] width 79 height 19
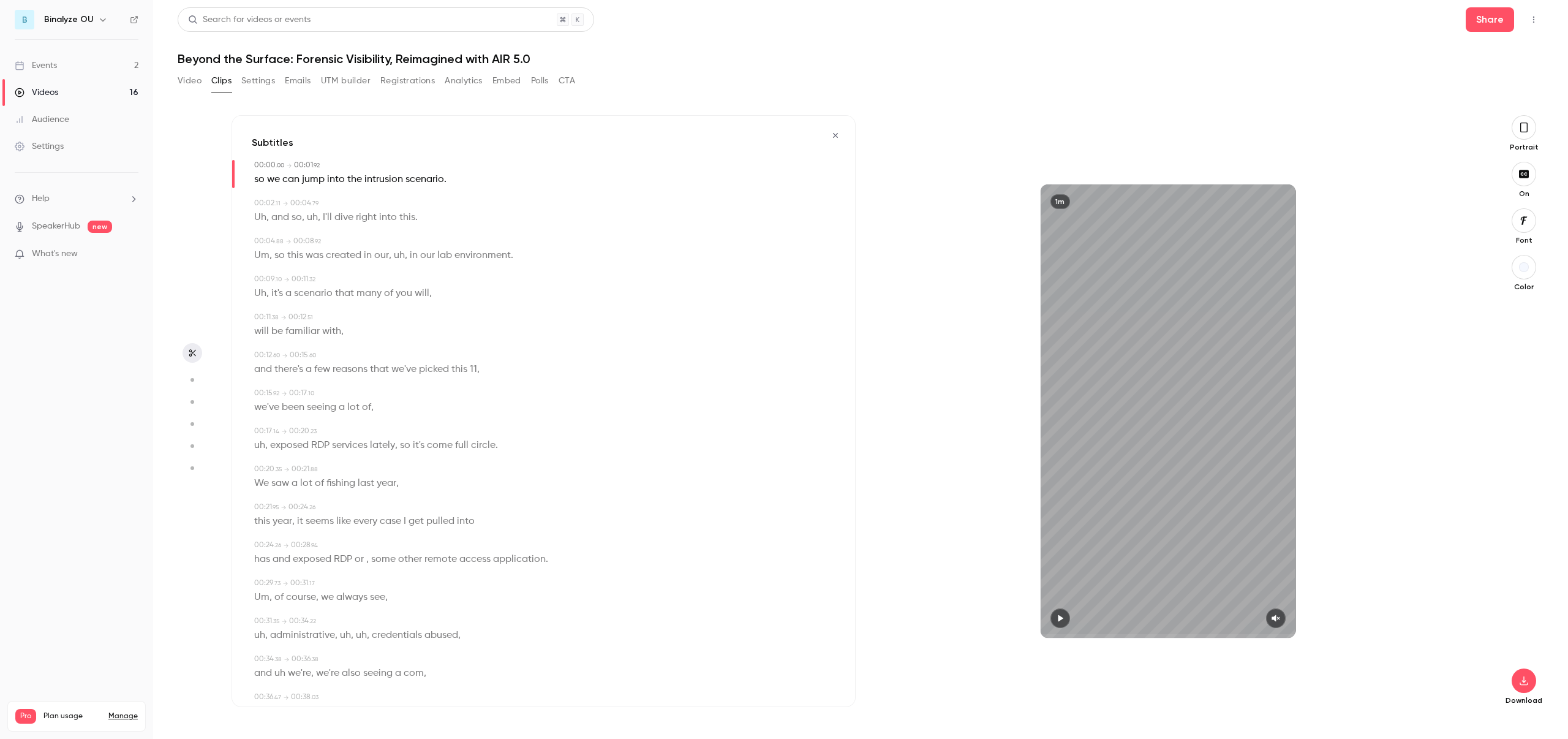
click at [1064, 620] on icon "button" at bounding box center [1060, 618] width 10 height 8
click at [1278, 618] on icon "button" at bounding box center [1276, 618] width 10 height 8
click at [473, 367] on span "11" at bounding box center [473, 369] width 8 height 18
type input "****"
click at [478, 389] on button "Edit" at bounding box center [470, 391] width 43 height 19
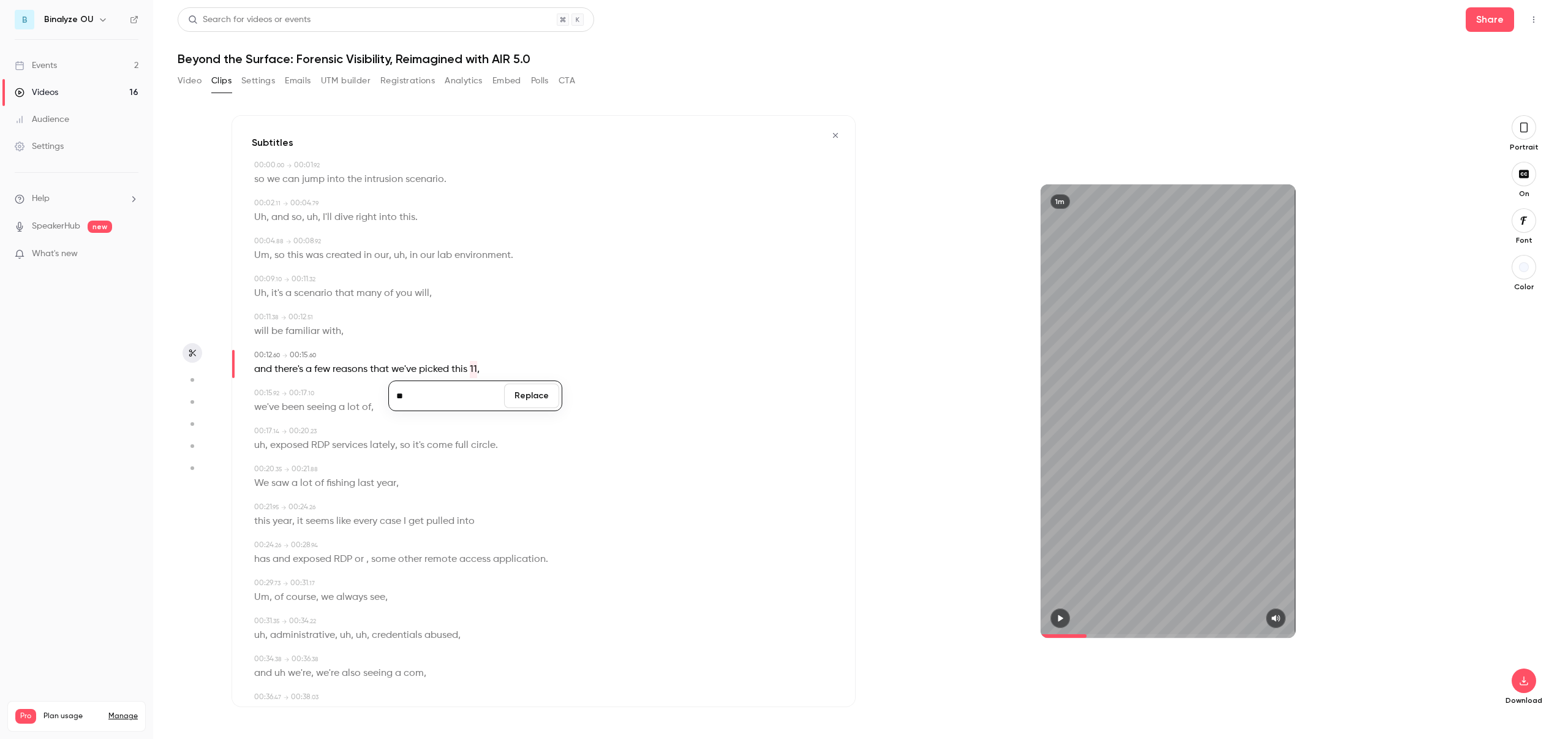
type input "***"
click at [525, 399] on button "Replace" at bounding box center [532, 395] width 55 height 24
click at [1062, 618] on icon "button" at bounding box center [1060, 619] width 5 height 7
click at [306, 557] on span "exposed" at bounding box center [312, 559] width 38 height 18
type input "****"
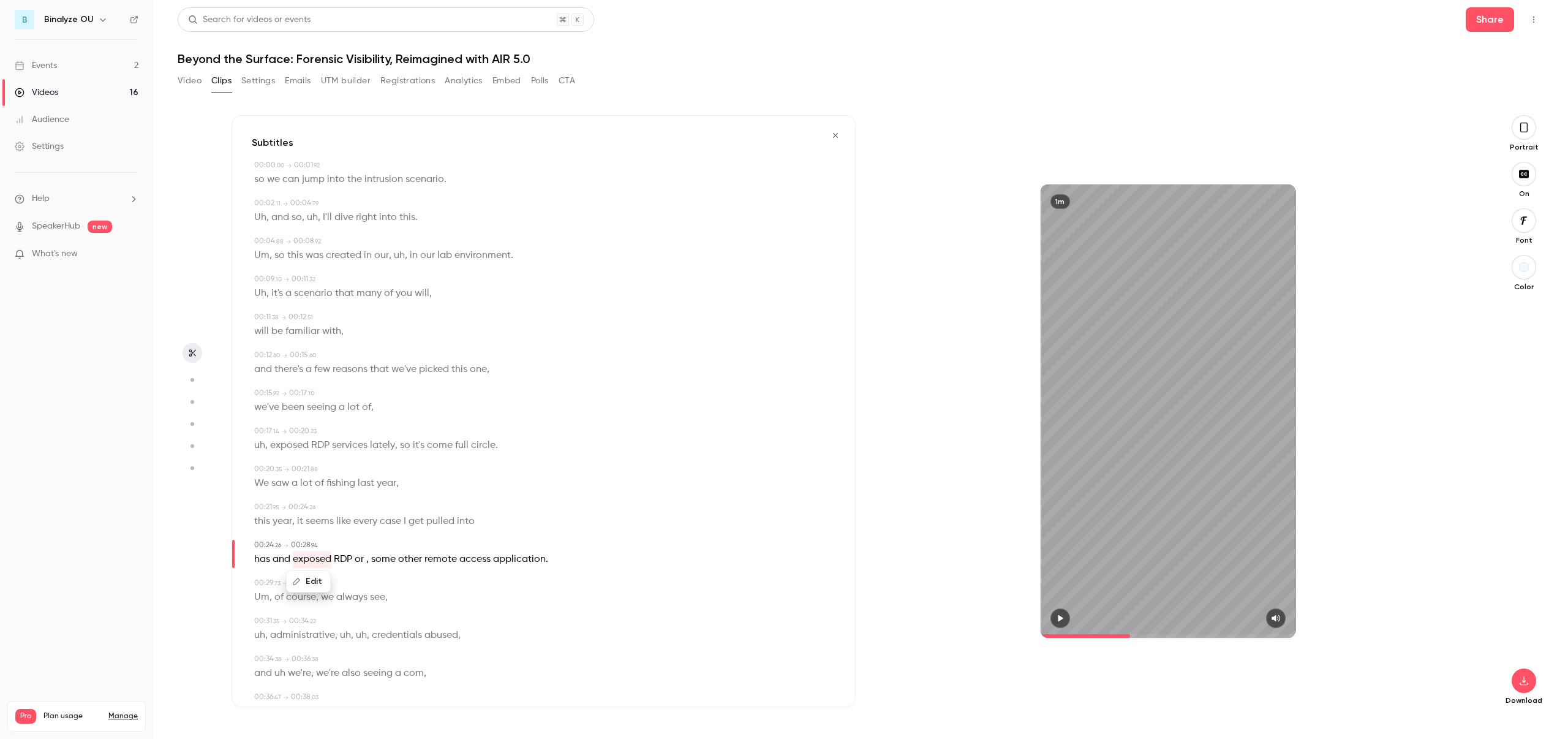
click at [285, 556] on span "and" at bounding box center [281, 559] width 18 height 18
click at [285, 581] on button "Edit" at bounding box center [277, 581] width 43 height 19
click at [284, 581] on input "***" at bounding box center [291, 585] width 110 height 24
type input "**"
click at [377, 585] on button "Replace" at bounding box center [376, 585] width 55 height 24
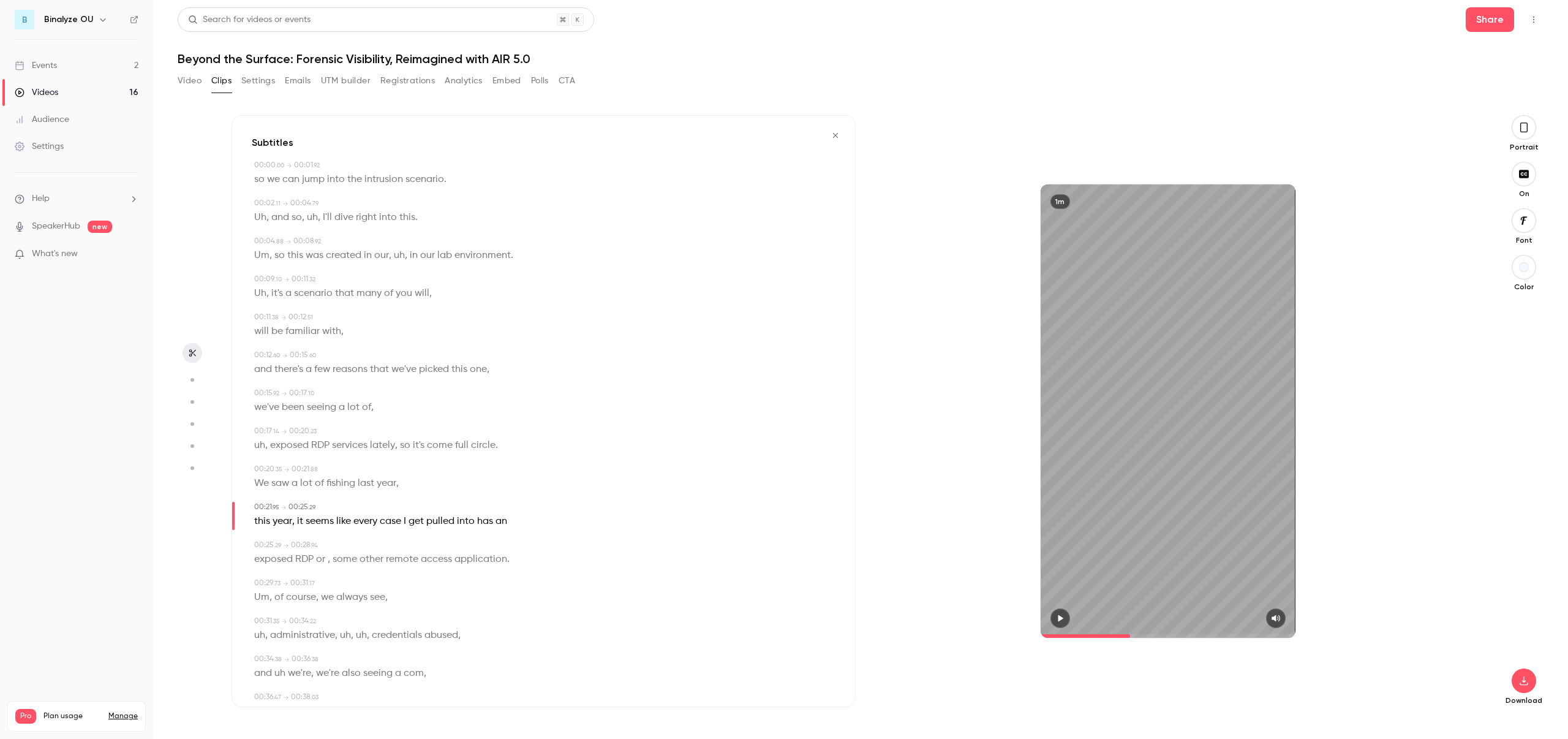
click at [1059, 620] on icon "button" at bounding box center [1060, 619] width 5 height 7
type input "**"
click at [1522, 690] on button "button" at bounding box center [1524, 681] width 24 height 24
